Goal: Check status: Check status

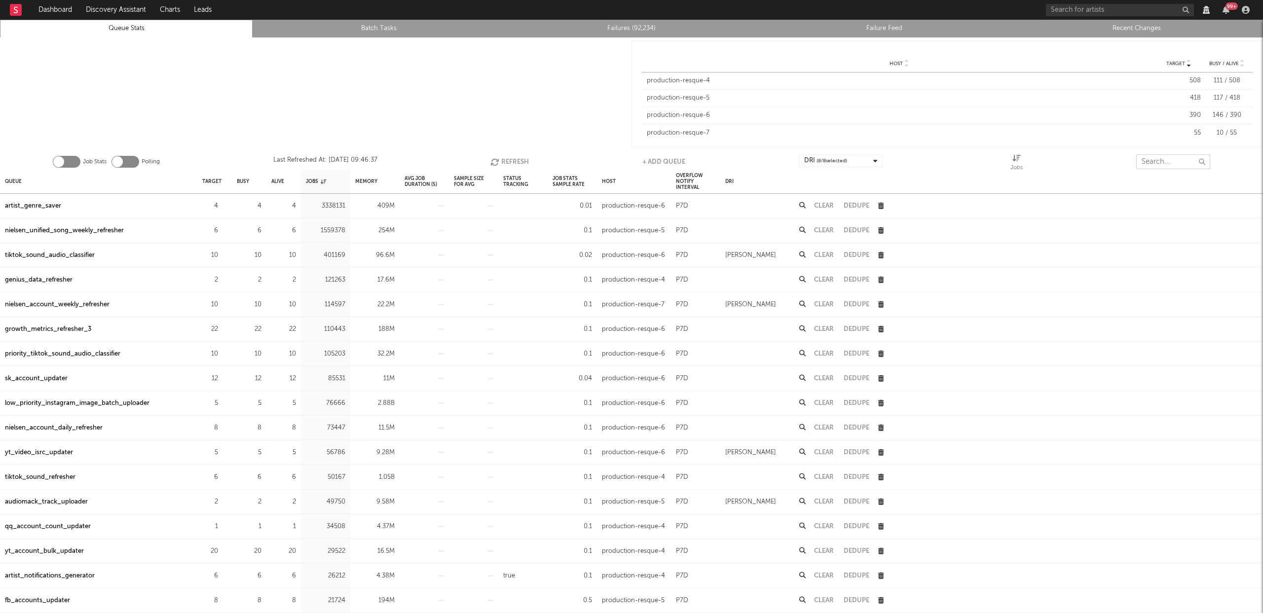
click at [1144, 159] on input "text" at bounding box center [1173, 161] width 74 height 15
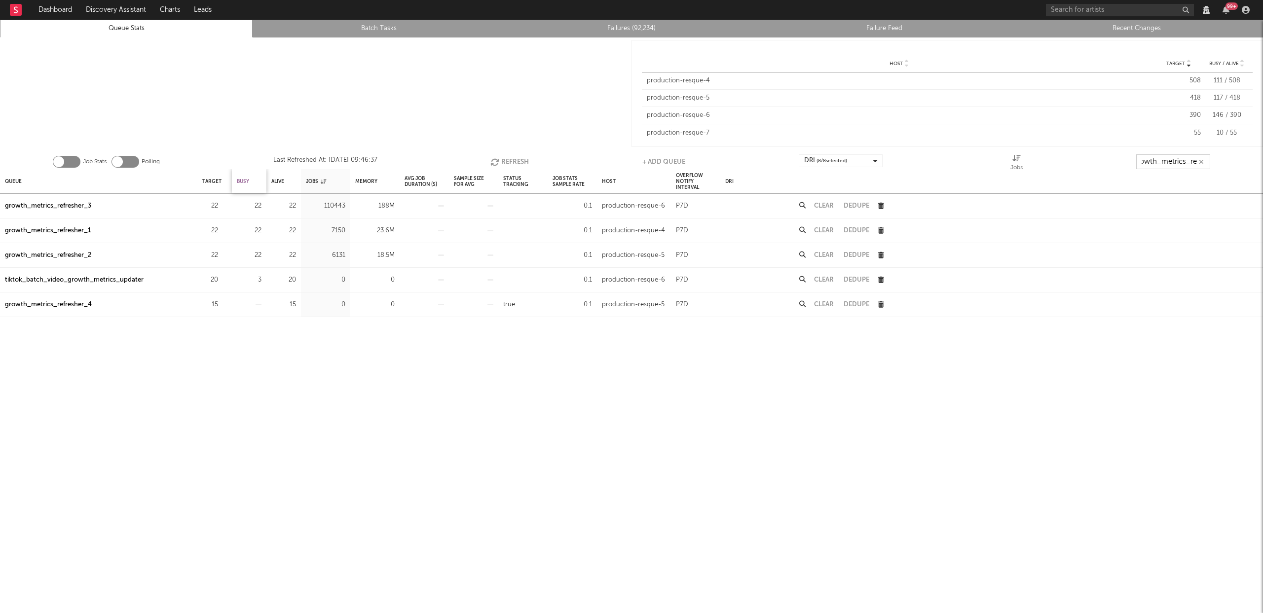
scroll to position [0, 11]
type input "growth_metrics_ref"
click at [22, 181] on div "Queue" at bounding box center [13, 181] width 17 height 21
click at [514, 159] on button "Refresh" at bounding box center [507, 161] width 38 height 15
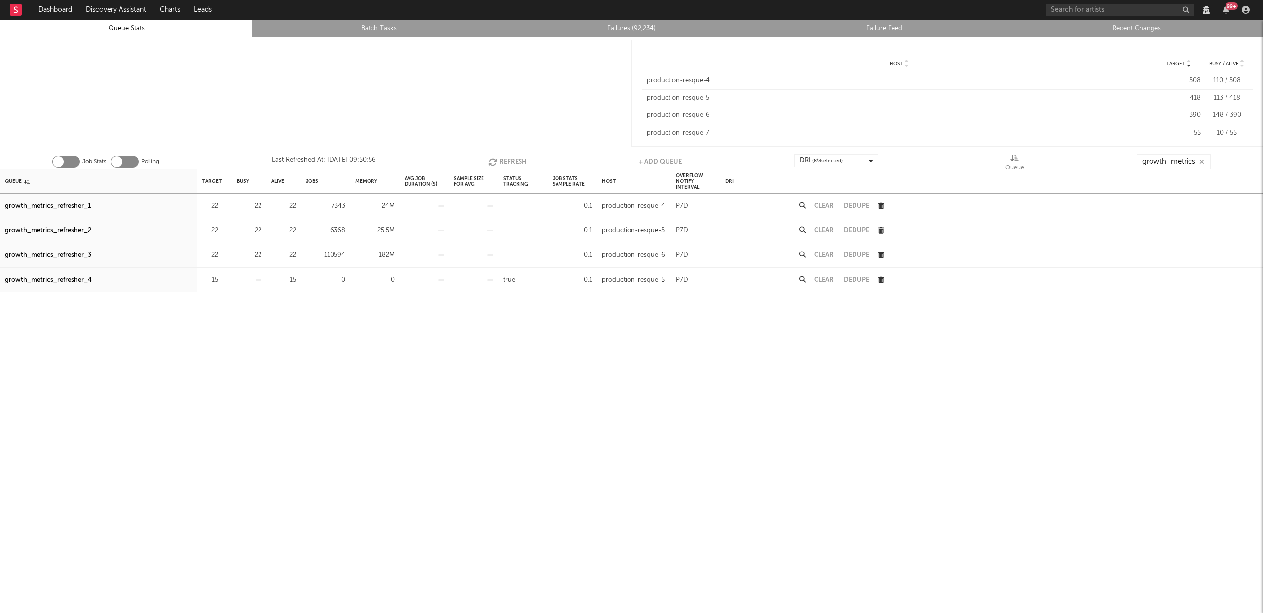
click at [55, 255] on div "growth_metrics_refresher_3" at bounding box center [48, 256] width 86 height 12
click at [54, 205] on div "growth_metrics_refresher_1" at bounding box center [48, 206] width 86 height 12
click at [61, 233] on div "growth_metrics_refresher_2" at bounding box center [48, 231] width 86 height 12
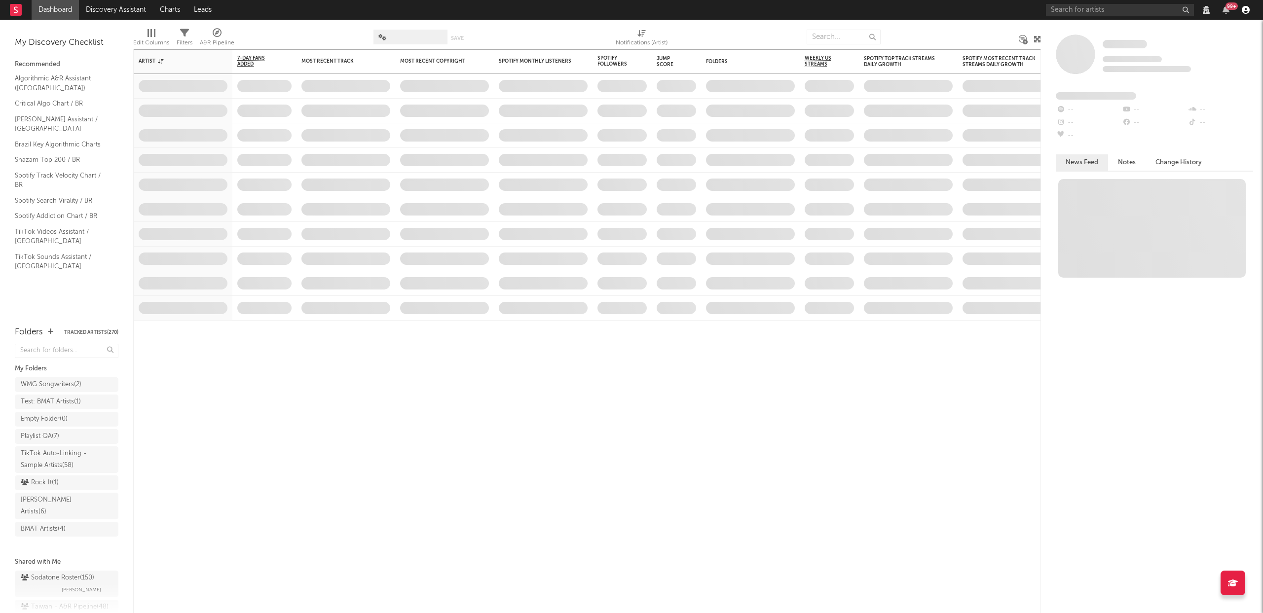
click at [1248, 9] on icon "button" at bounding box center [1246, 10] width 8 height 8
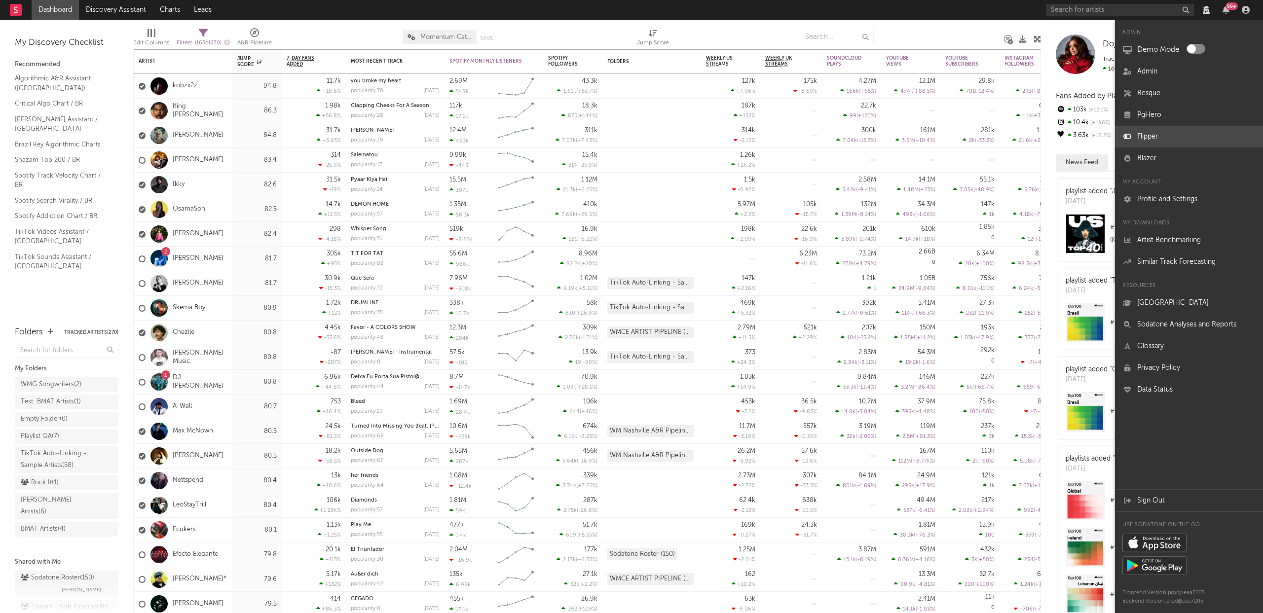
click at [1147, 142] on link "Flipper" at bounding box center [1189, 137] width 148 height 22
